Goal: Information Seeking & Learning: Learn about a topic

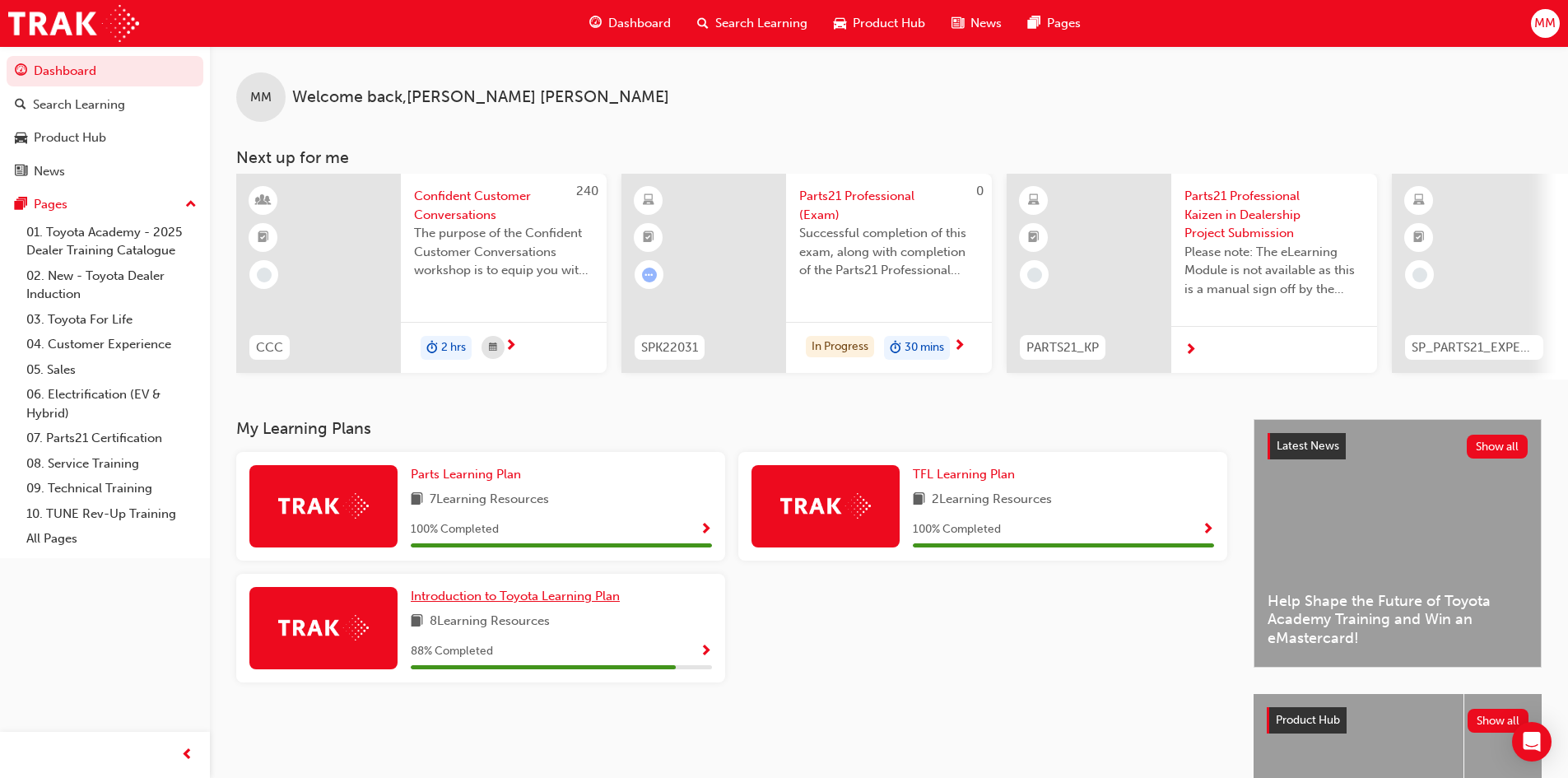
click at [496, 601] on span "Introduction to Toyota Learning Plan" at bounding box center [515, 596] width 209 height 15
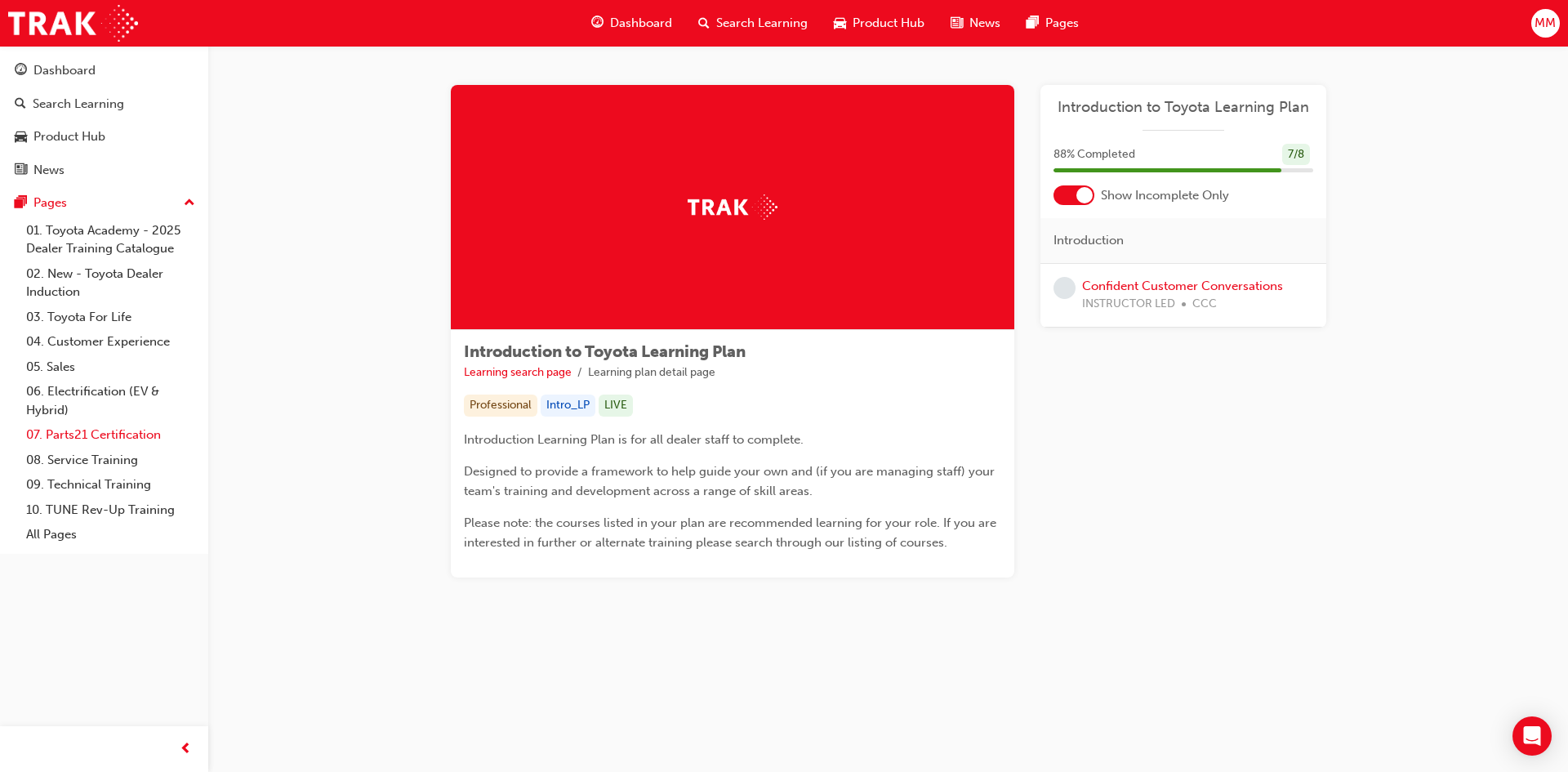
click at [82, 435] on link "07. Parts21 Certification" at bounding box center [110, 434] width 182 height 25
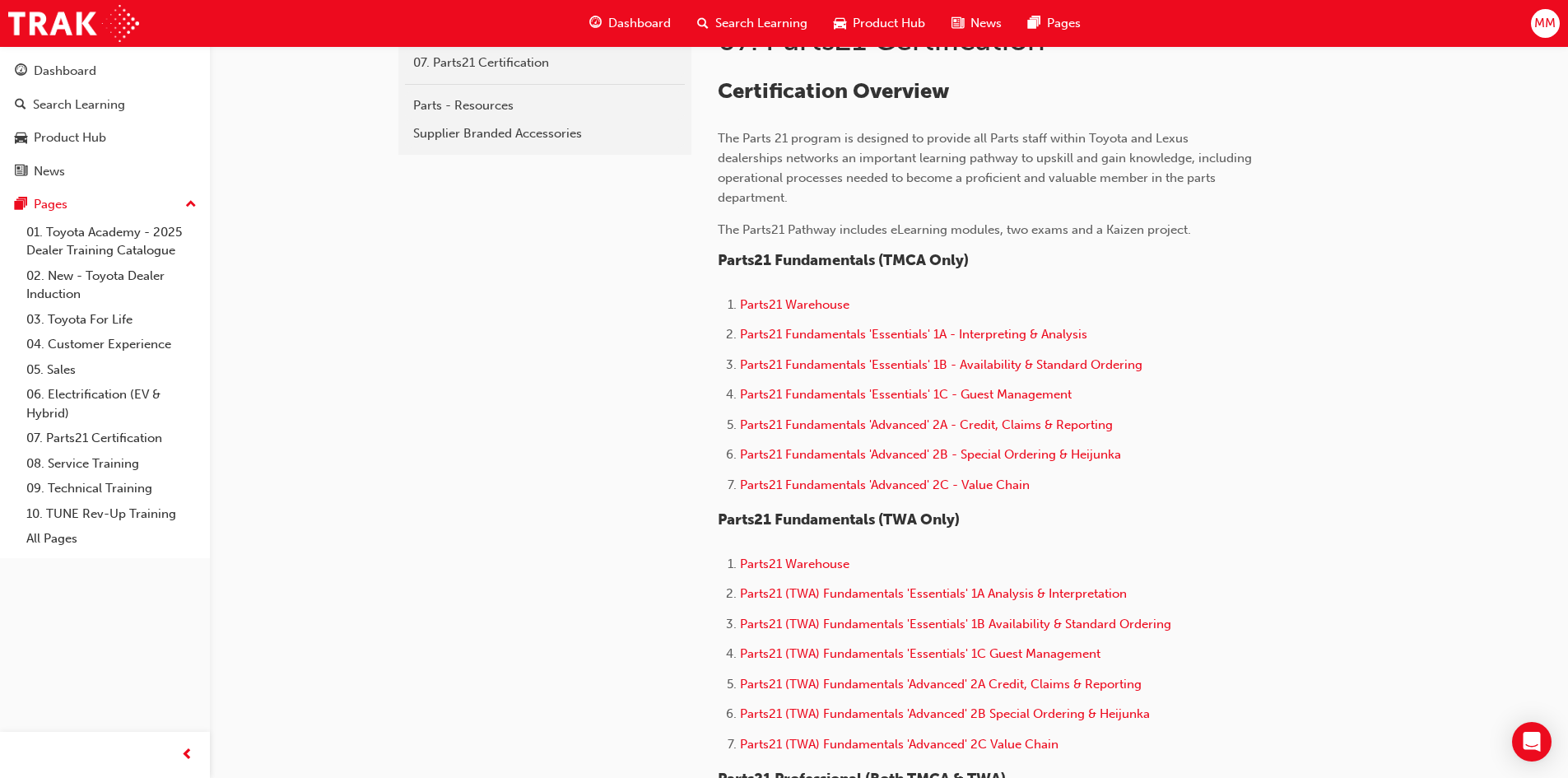
scroll to position [412, 0]
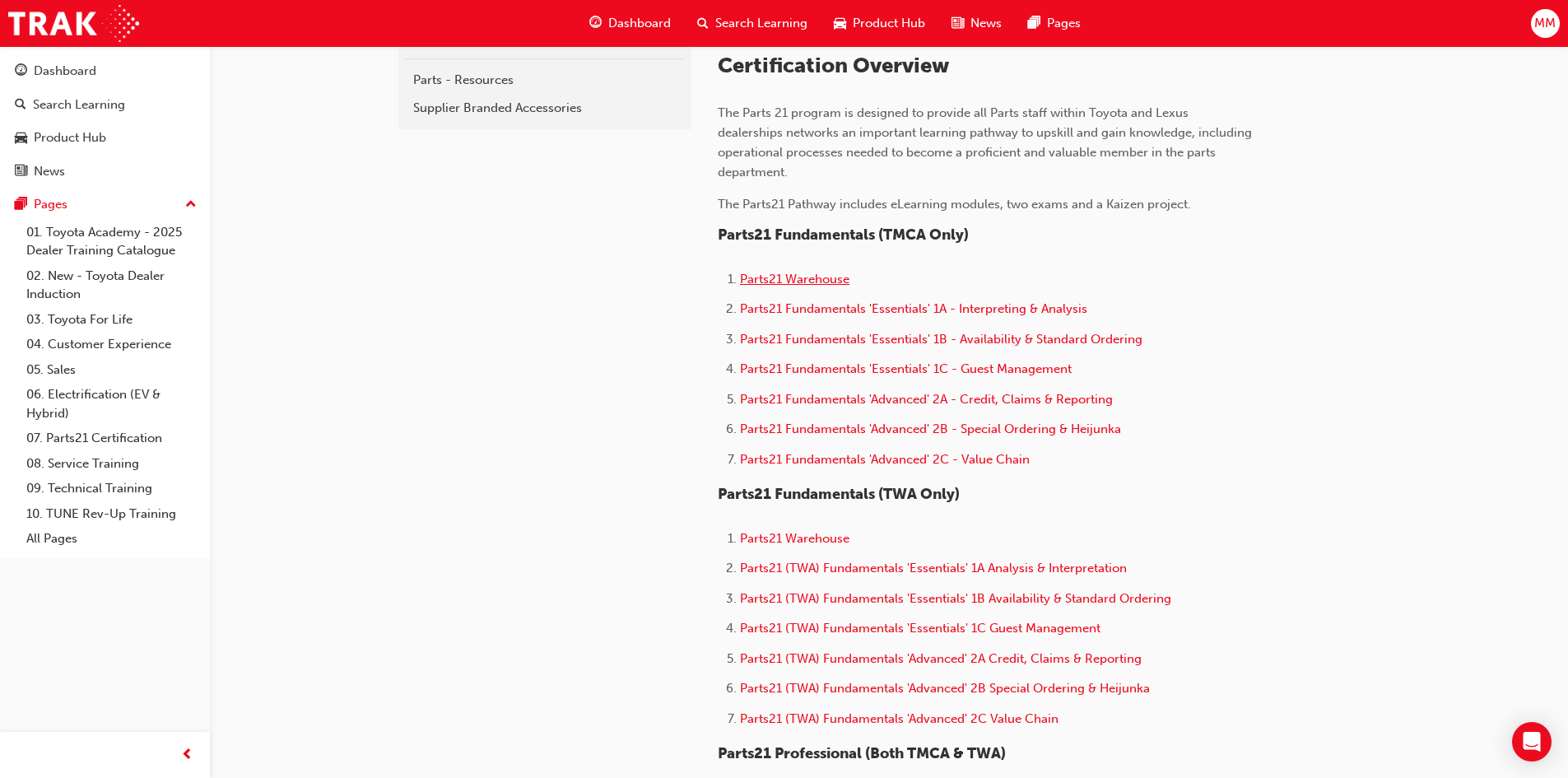
click at [779, 279] on span "Parts21 Warehouse" at bounding box center [795, 279] width 110 height 15
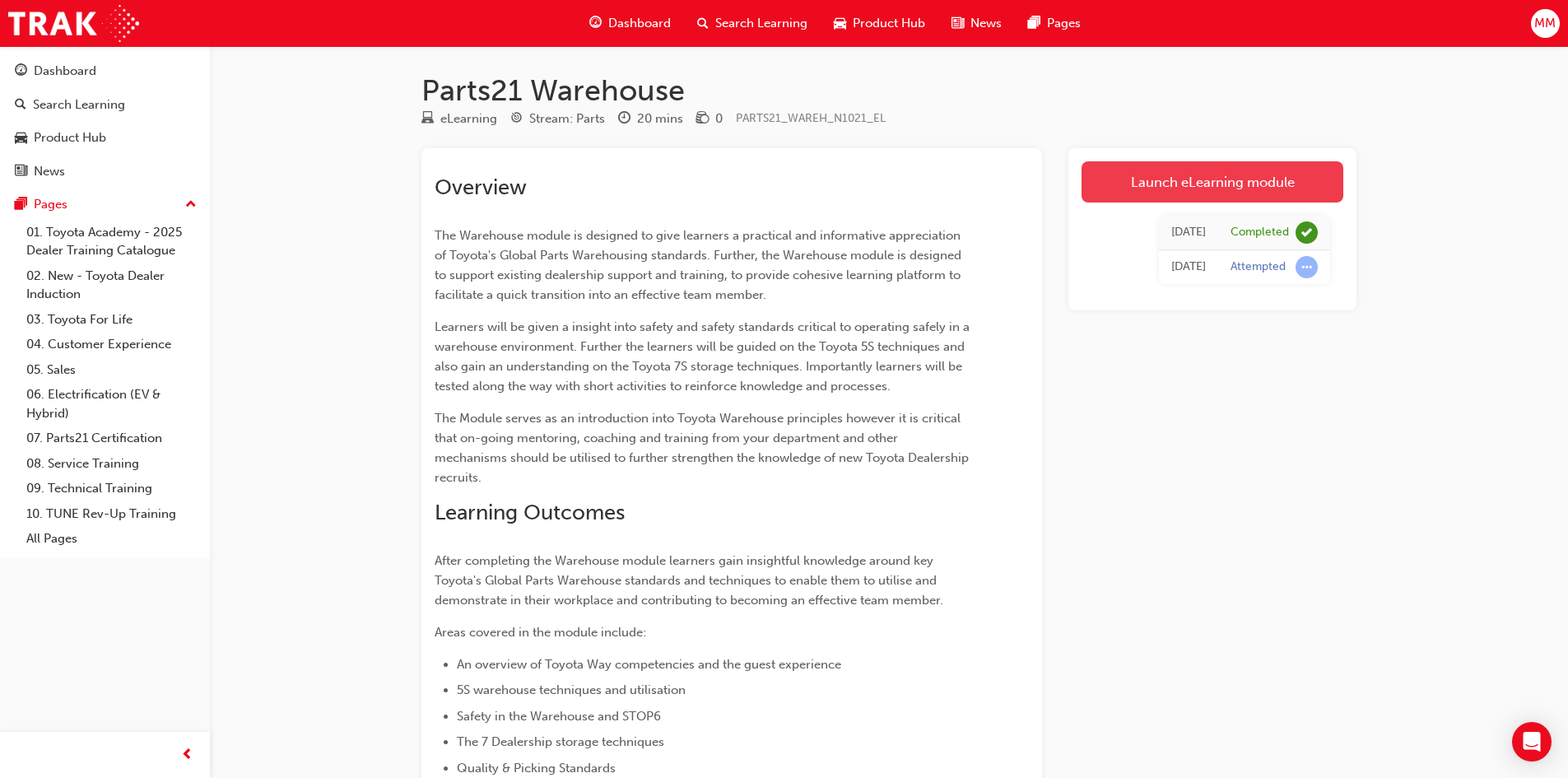
click at [1168, 180] on link "Launch eLearning module" at bounding box center [1213, 182] width 262 height 41
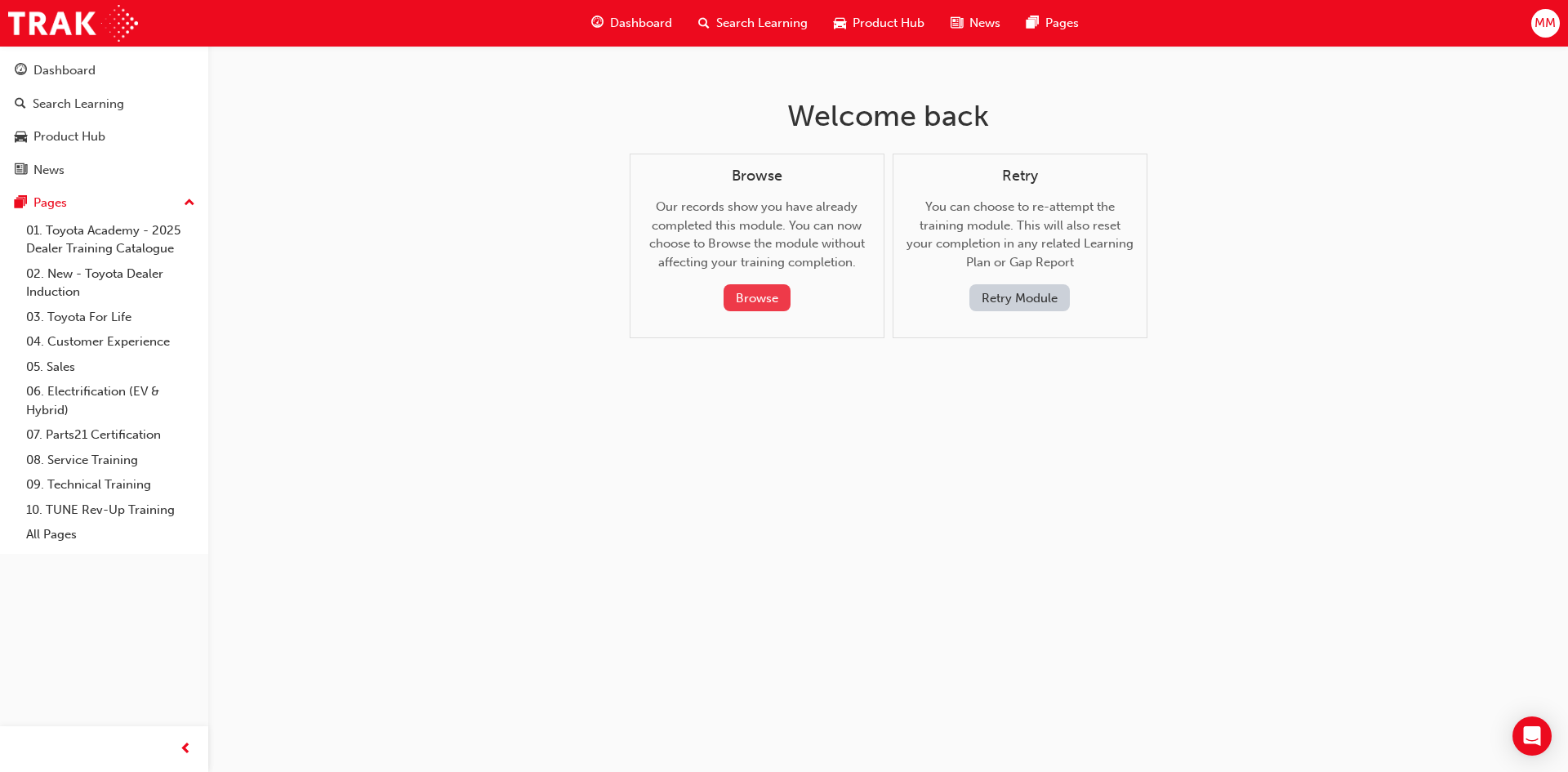
click at [766, 296] on button "Browse" at bounding box center [757, 297] width 67 height 27
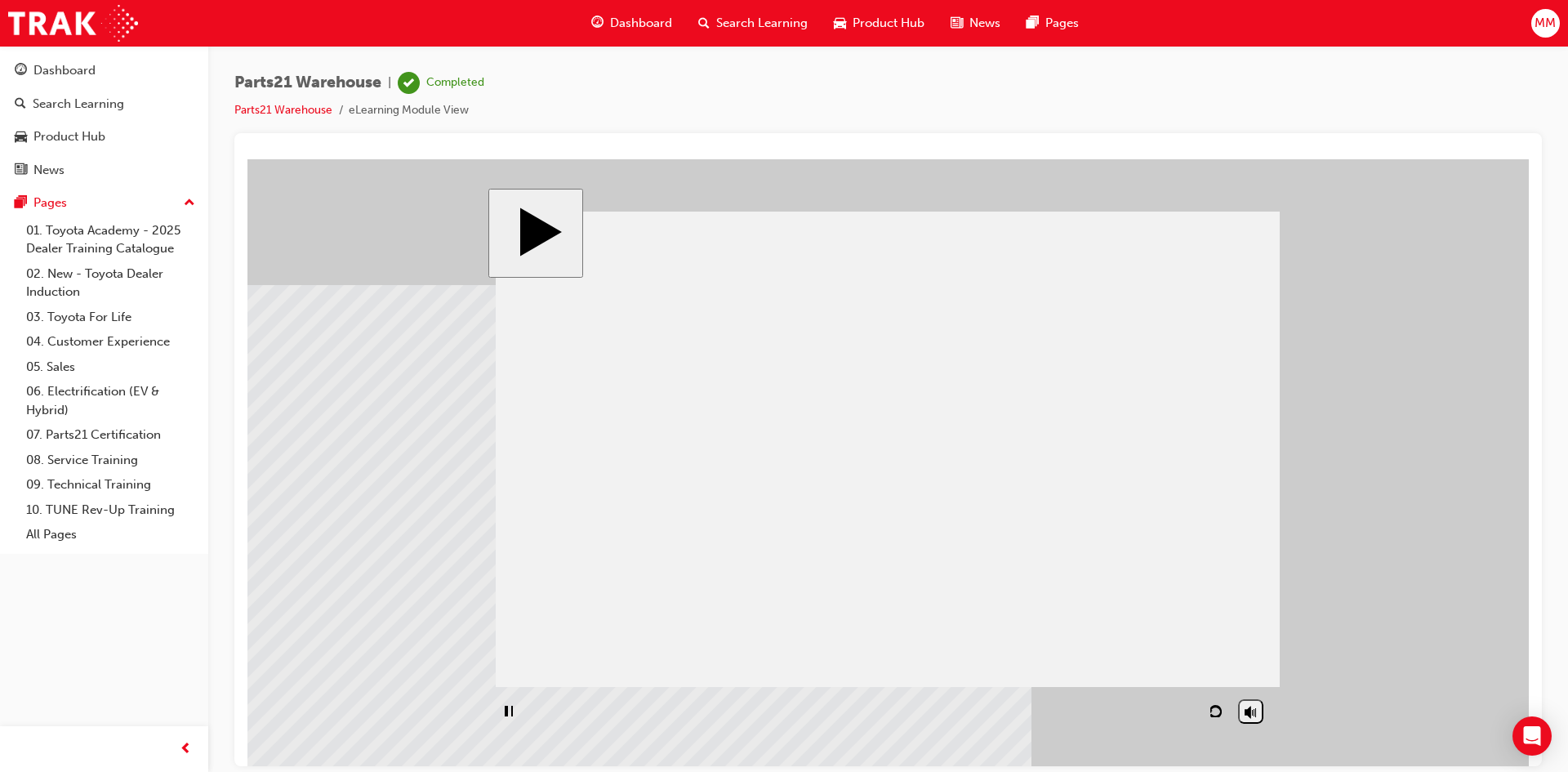
click at [1225, 716] on div "NEXT" at bounding box center [1242, 710] width 45 height 12
